Goal: Transaction & Acquisition: Purchase product/service

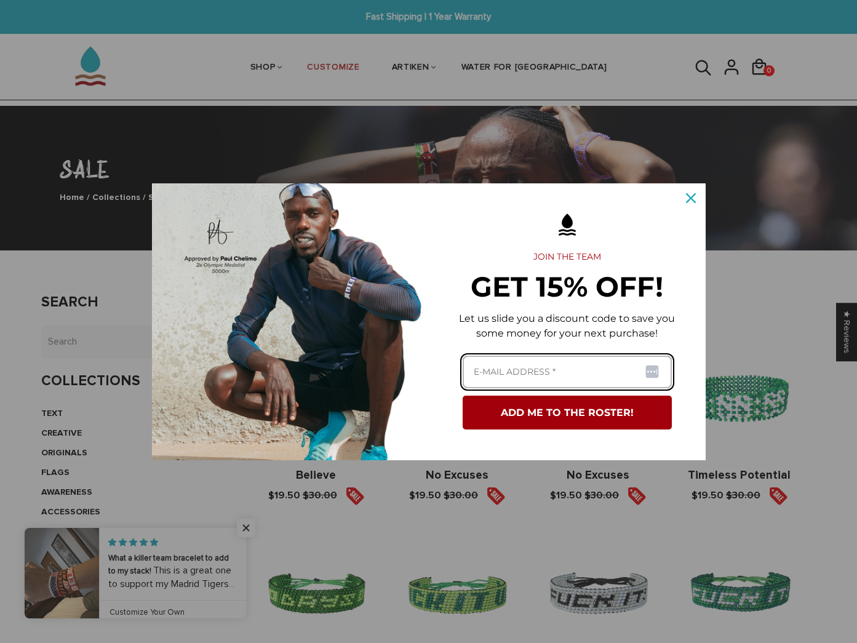
click at [541, 371] on input "Email field" at bounding box center [567, 372] width 209 height 33
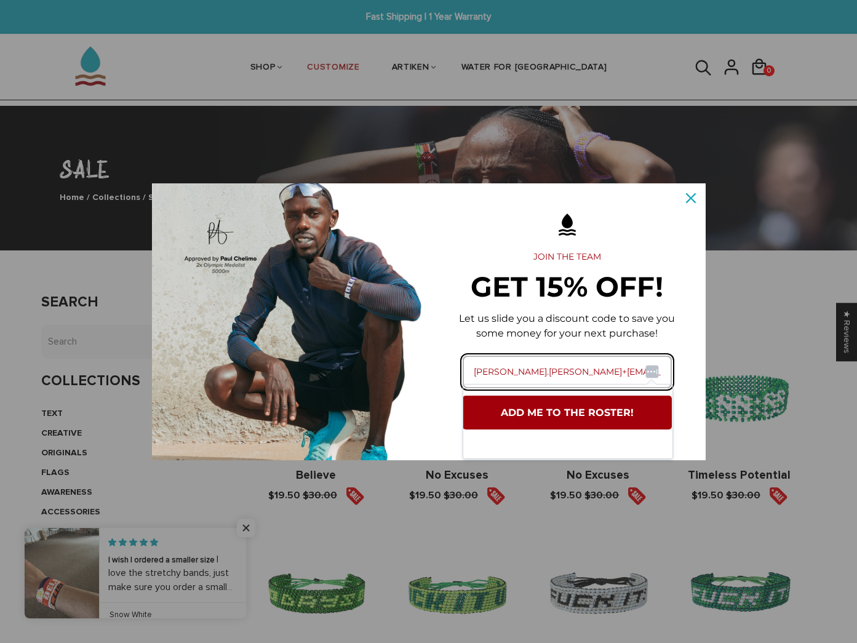
type input "[PERSON_NAME].[PERSON_NAME]+[EMAIL_ADDRESS][DOMAIN_NAME]"
click at [545, 410] on button "ADD ME TO THE ROSTER!" at bounding box center [567, 413] width 209 height 34
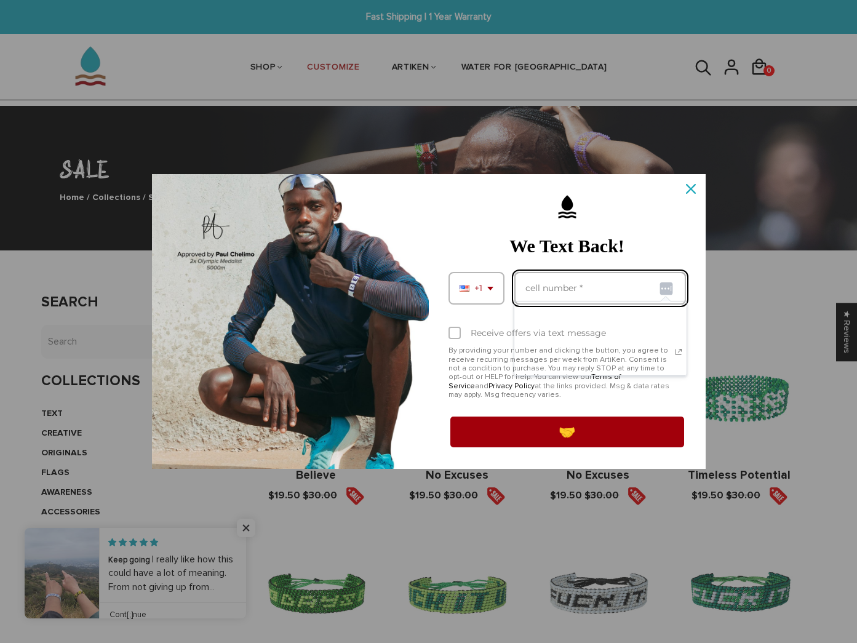
click at [564, 284] on input "Phone number field" at bounding box center [600, 288] width 172 height 33
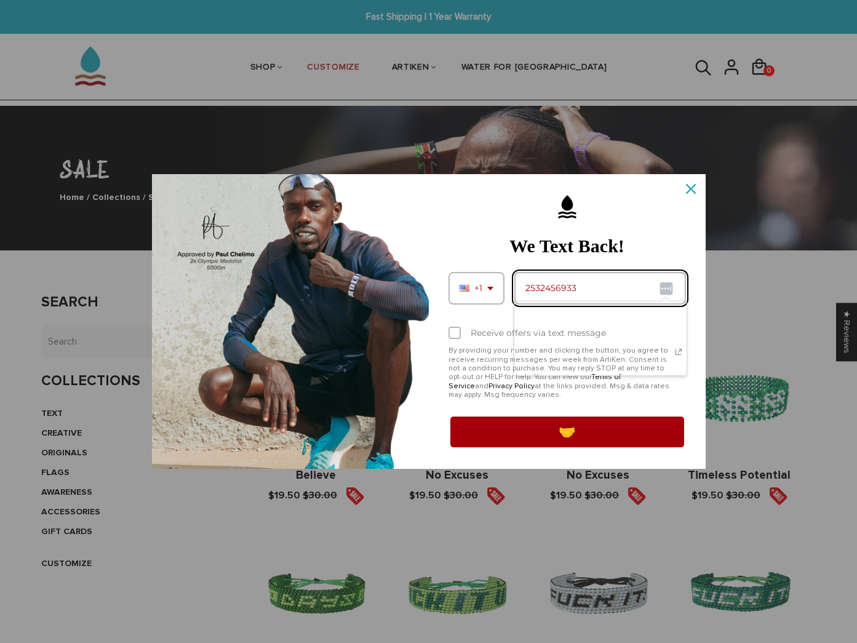
type input "2532456933"
click at [439, 356] on div "Marketing offer form" at bounding box center [567, 321] width 277 height 295
click at [452, 339] on div "Marketing offer form" at bounding box center [454, 333] width 12 height 12
click at [452, 338] on input "Receive offers via text message" at bounding box center [452, 334] width 8 height 8
checkbox input "true"
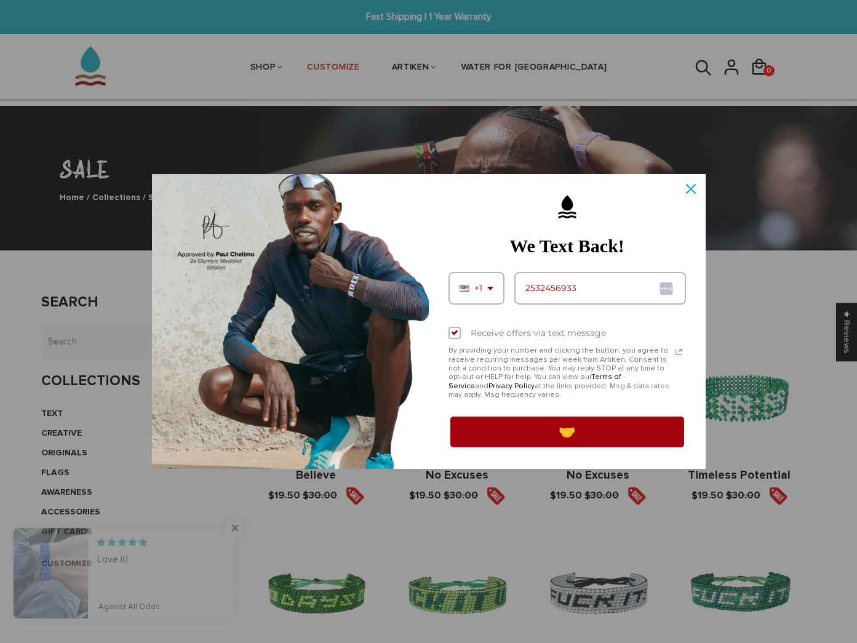
click at [528, 428] on button "🤝" at bounding box center [566, 432] width 237 height 34
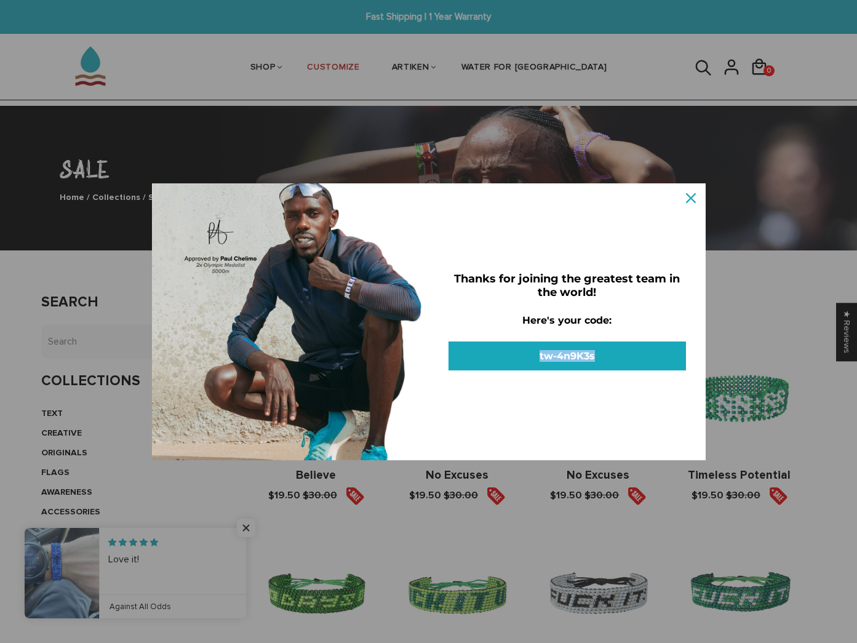
drag, startPoint x: 597, startPoint y: 348, endPoint x: 539, endPoint y: 343, distance: 58.1
click at [539, 343] on button "tw-4n9K3s" at bounding box center [566, 355] width 237 height 29
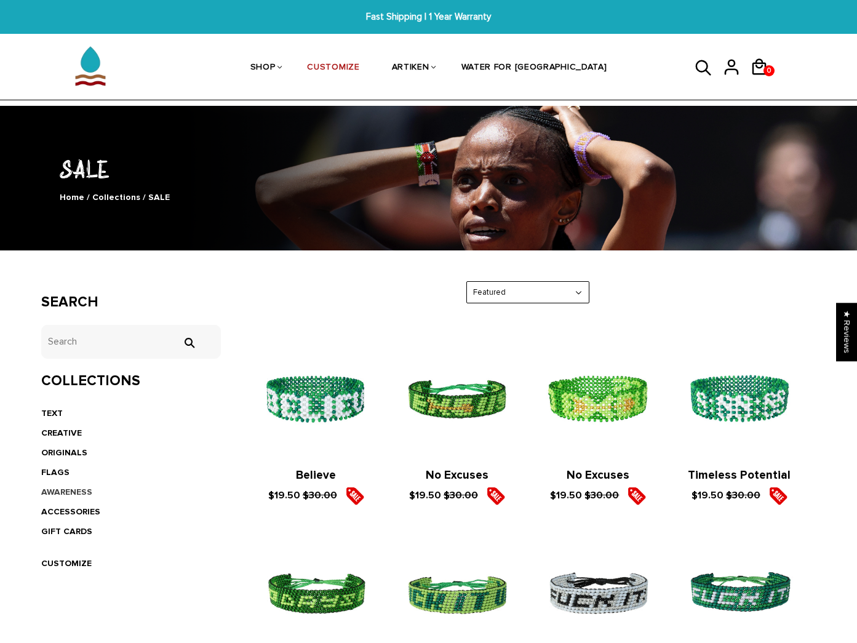
click at [55, 491] on link "AWARENESS" at bounding box center [66, 492] width 51 height 10
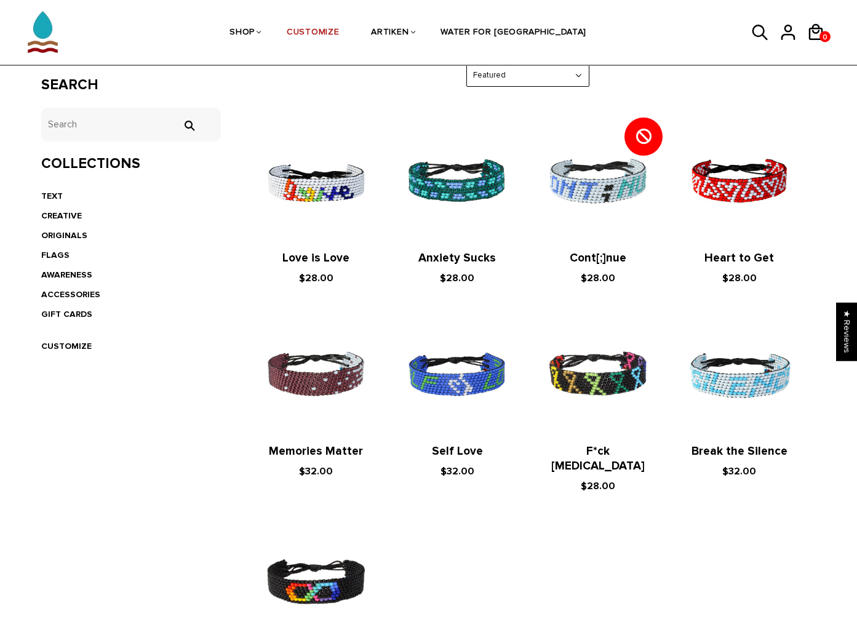
scroll to position [217, 0]
click at [599, 392] on img at bounding box center [598, 375] width 116 height 116
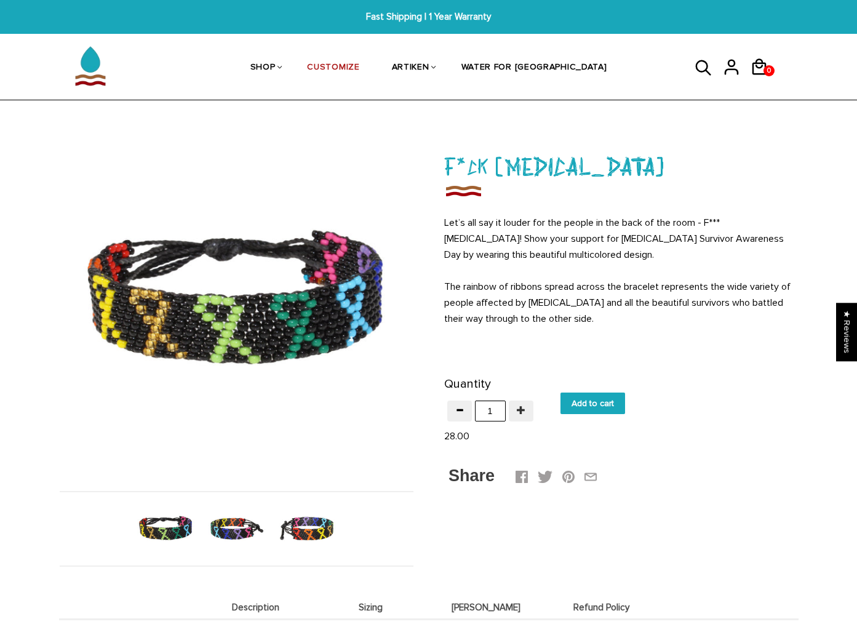
click at [524, 413] on span "button" at bounding box center [521, 409] width 9 height 9
type input "5"
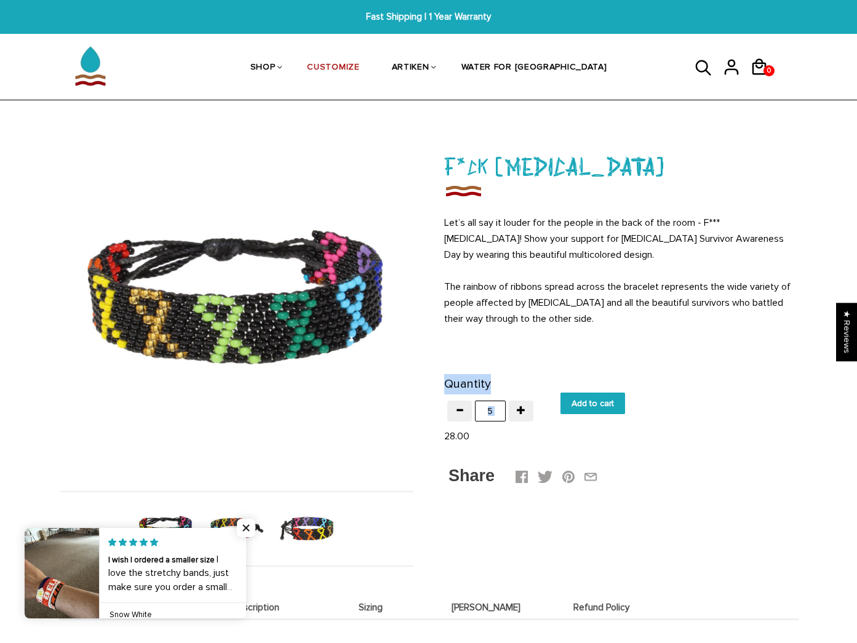
click at [587, 362] on div "F*ck Cancer Let’s all say it louder for the people in the back of the room - F*…" at bounding box center [621, 319] width 354 height 340
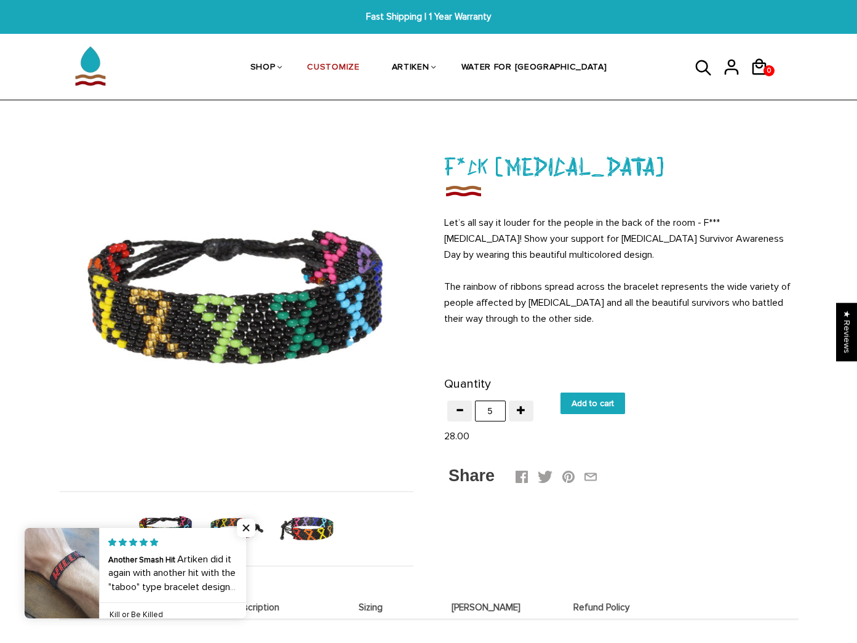
click at [594, 407] on input "Add to cart" at bounding box center [592, 403] width 65 height 22
type input "Add to cart"
click at [468, 404] on button "button" at bounding box center [459, 410] width 25 height 21
click at [461, 410] on span "button" at bounding box center [459, 409] width 9 height 9
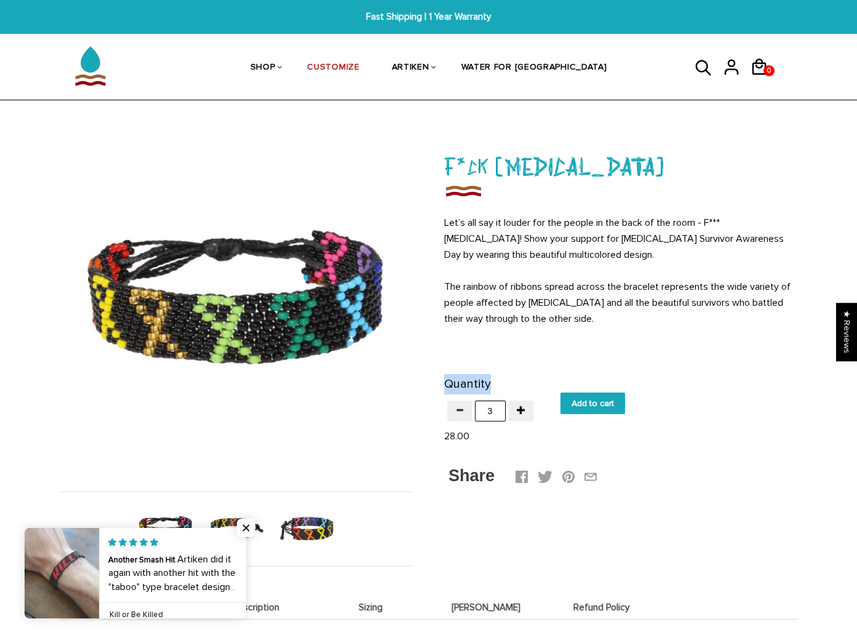
type input "2"
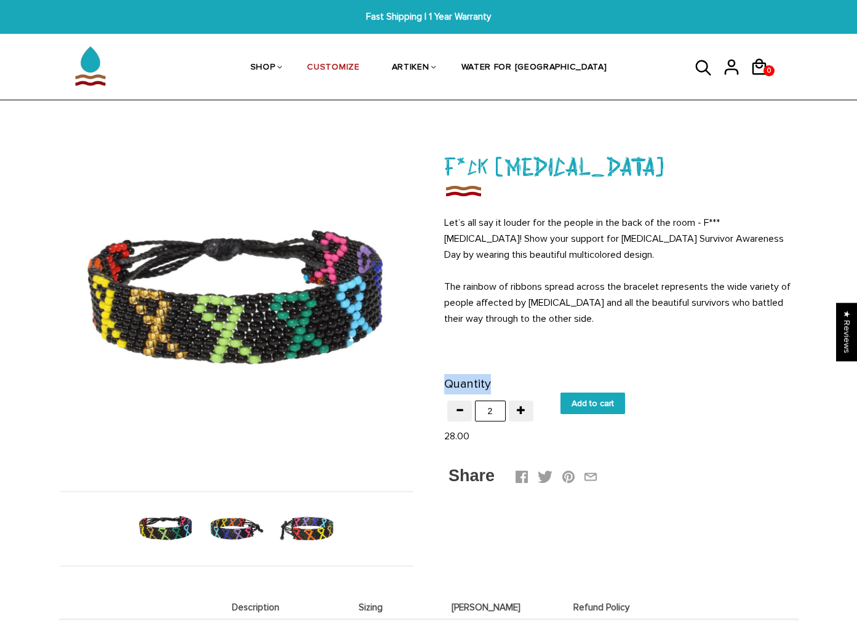
click at [578, 402] on input "Add to cart" at bounding box center [592, 403] width 65 height 22
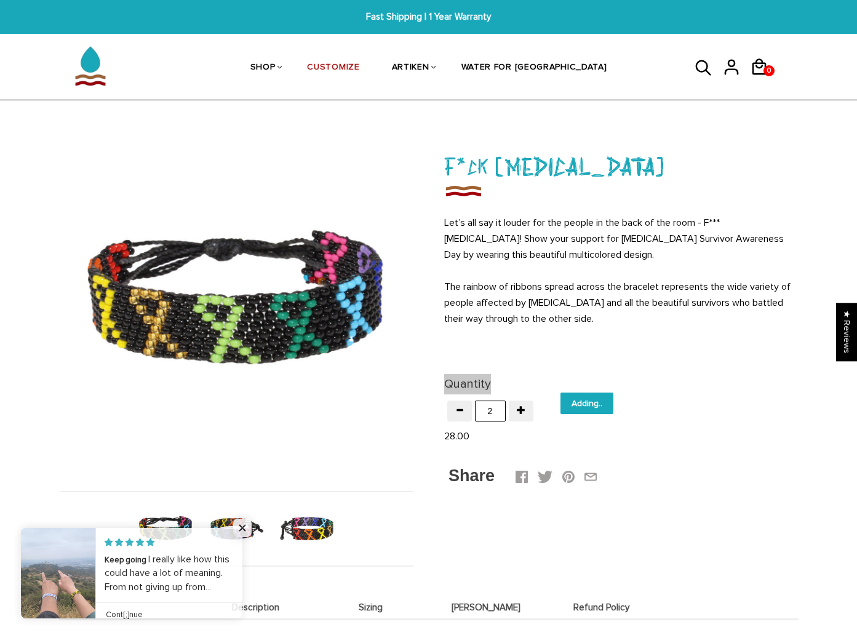
type input "Add to cart"
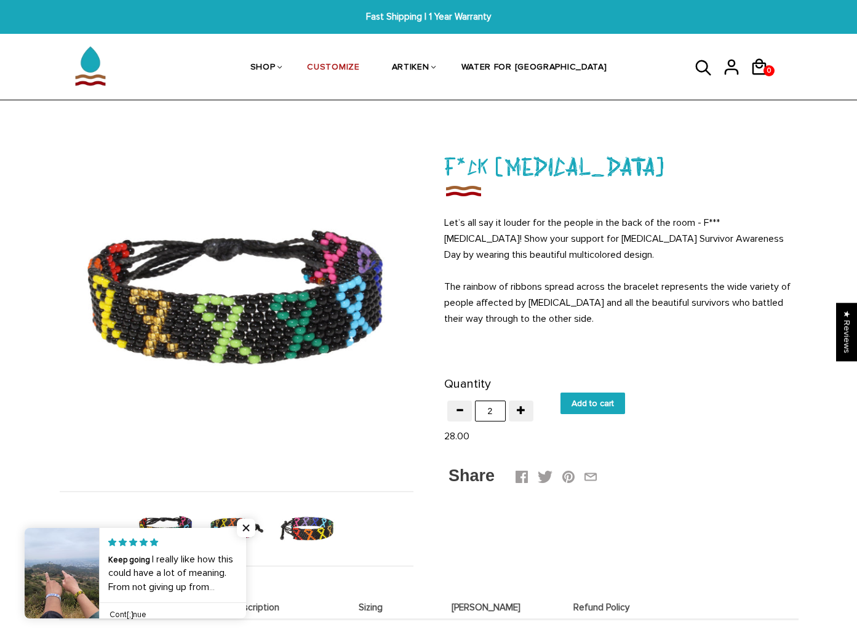
click at [624, 283] on p "The rainbow of ribbons spread across the bracelet represents the wide variety o…" at bounding box center [621, 303] width 354 height 48
click at [764, 68] on span "0" at bounding box center [769, 70] width 10 height 17
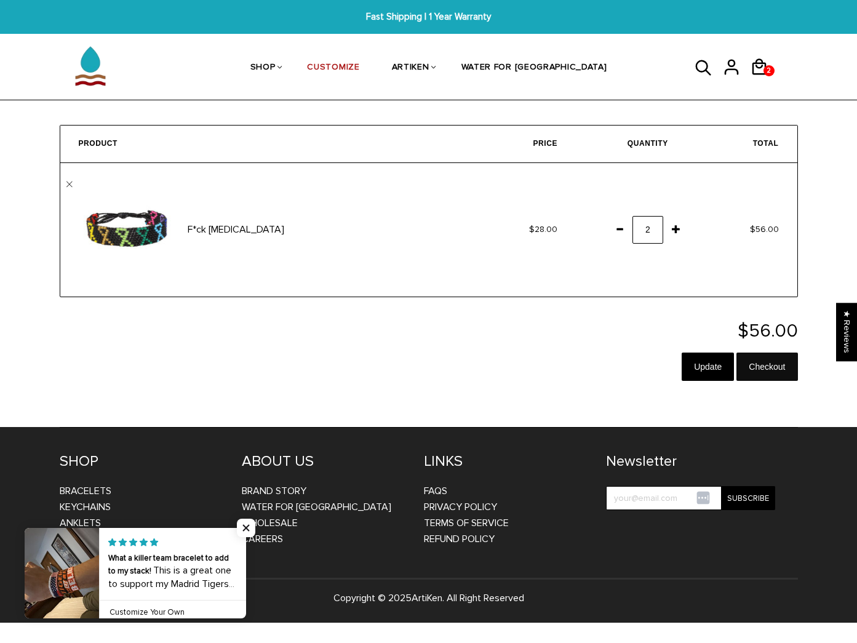
click at [758, 365] on input "Checkout" at bounding box center [766, 366] width 61 height 28
